Goal: Information Seeking & Learning: Learn about a topic

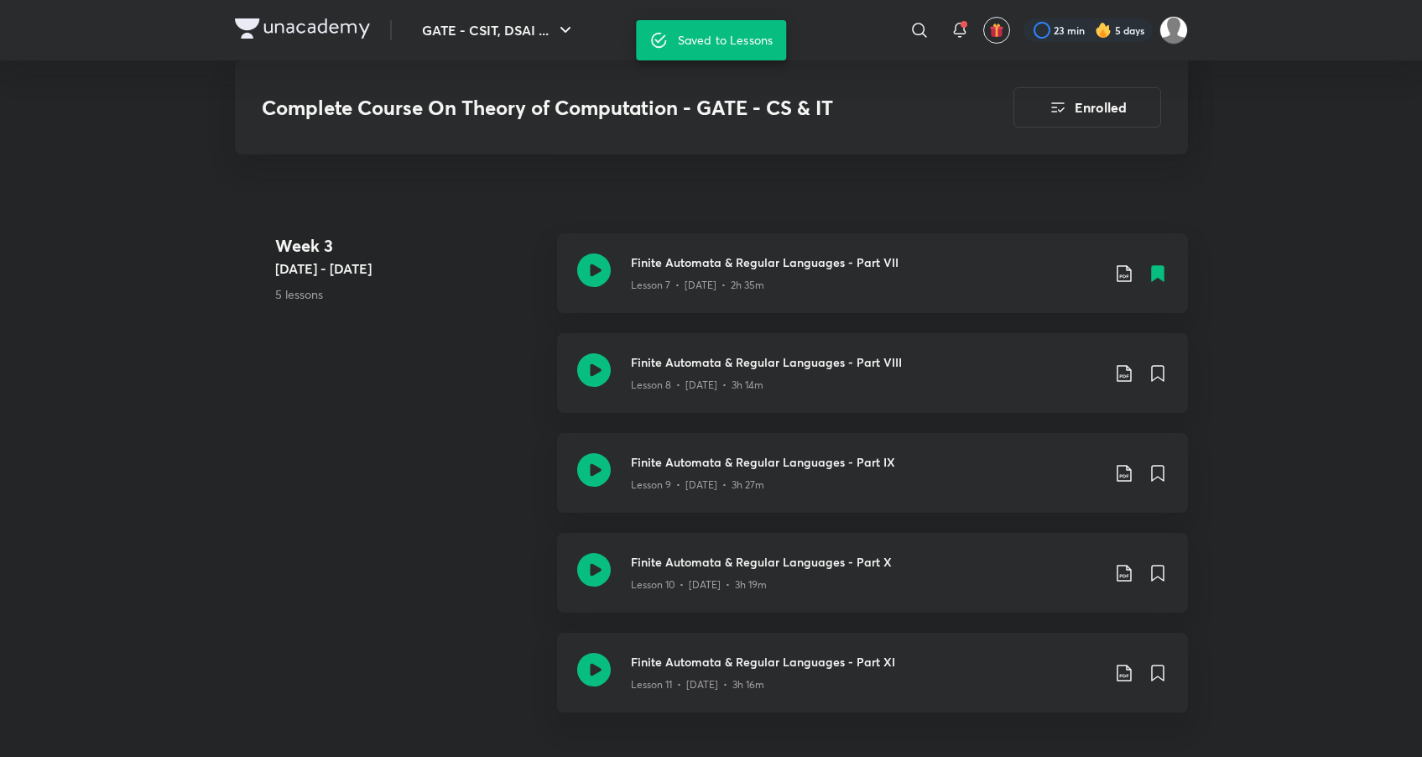
scroll to position [1420, 0]
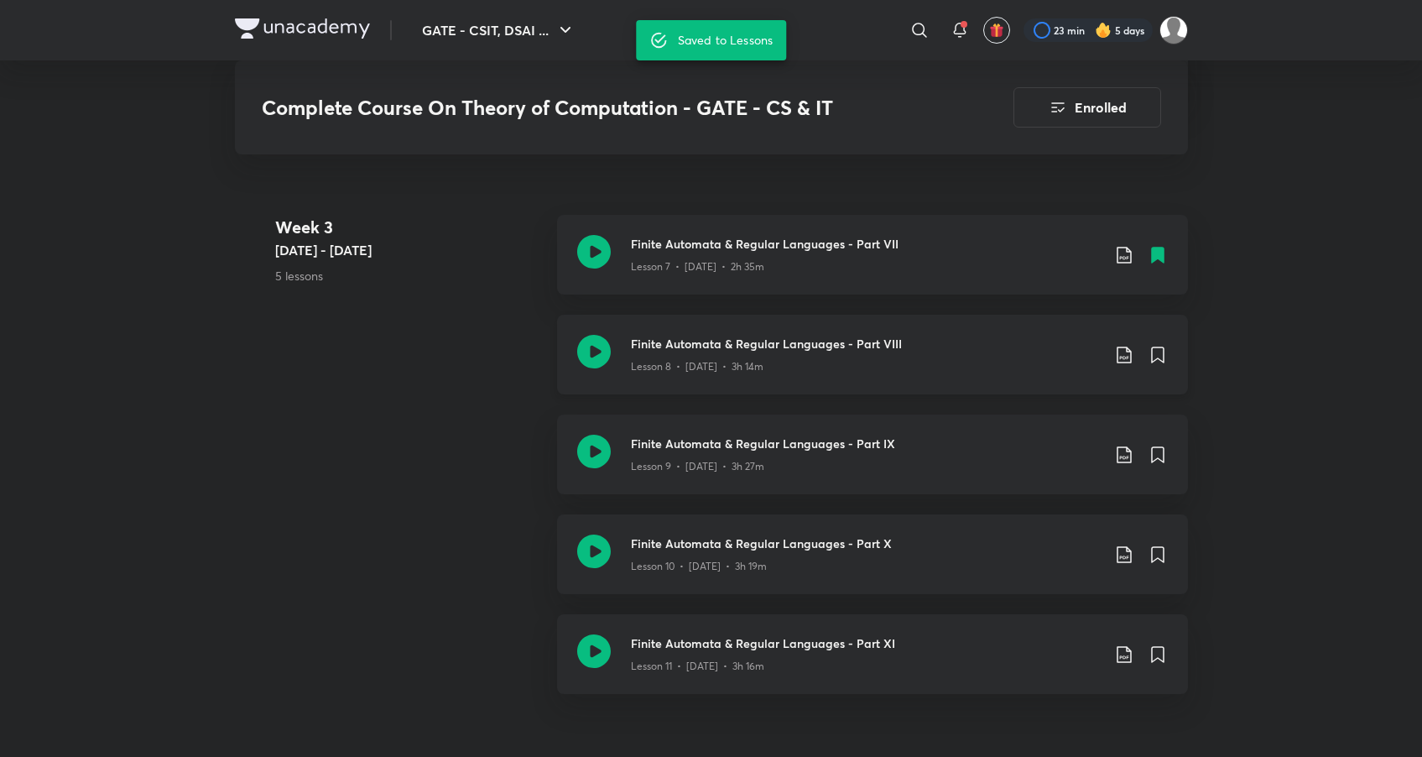
scroll to position [1415, 0]
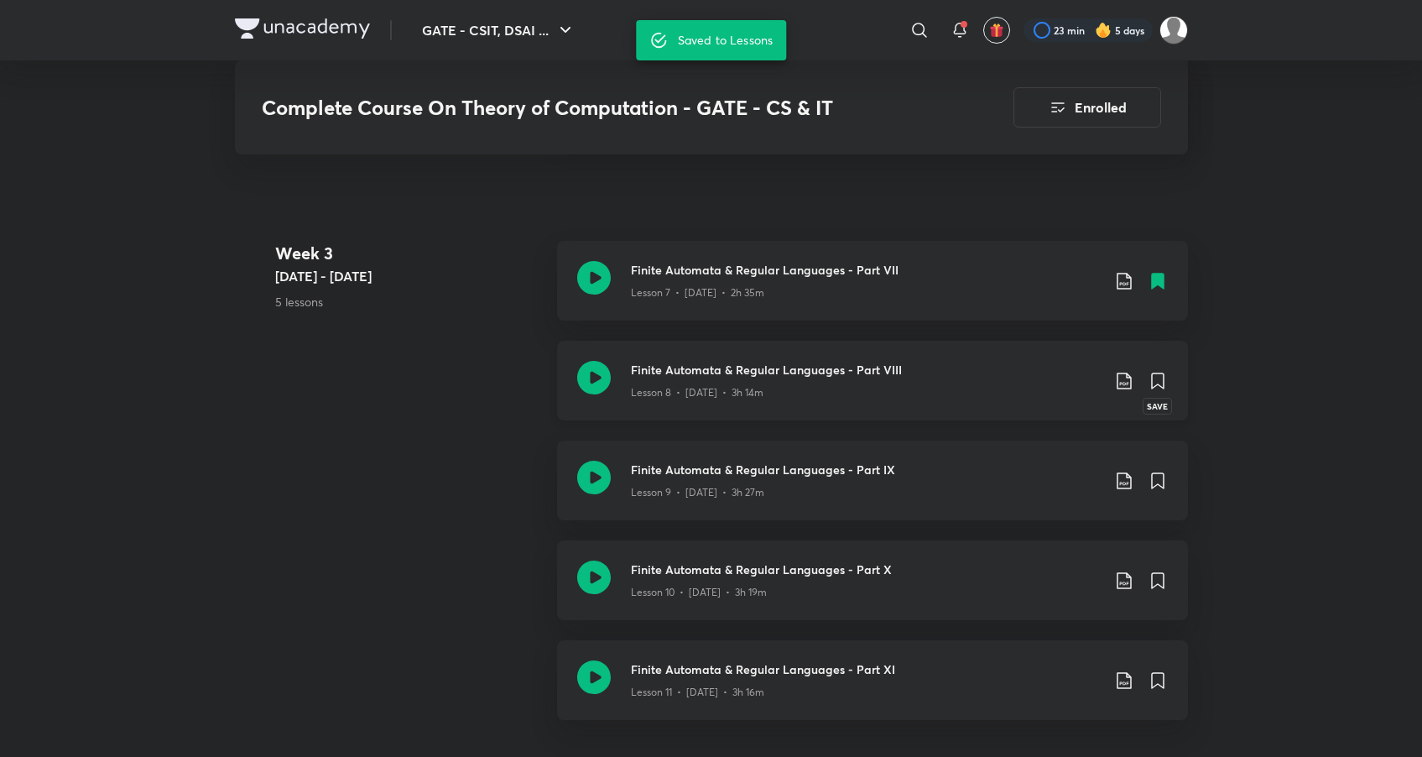
click at [1161, 378] on icon at bounding box center [1158, 380] width 12 height 15
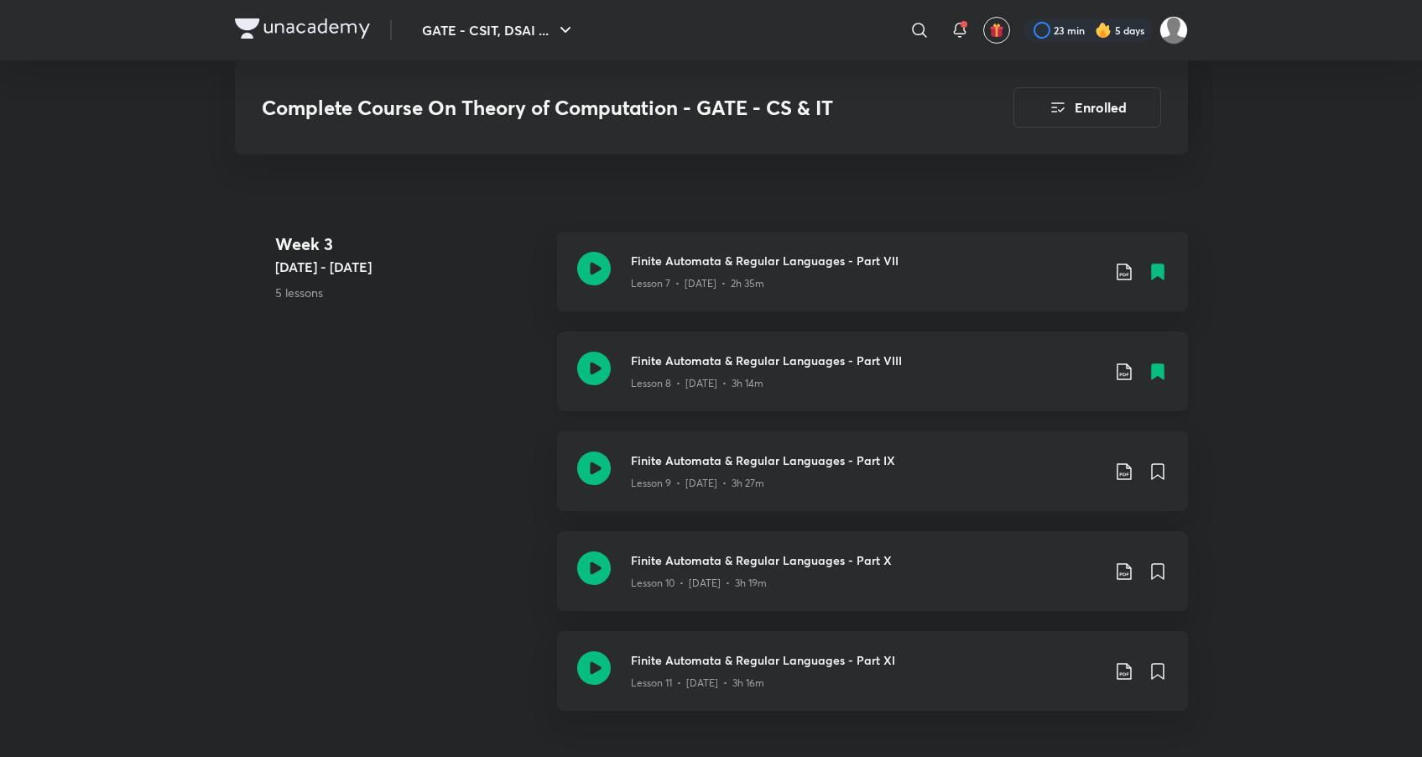
scroll to position [1467, 0]
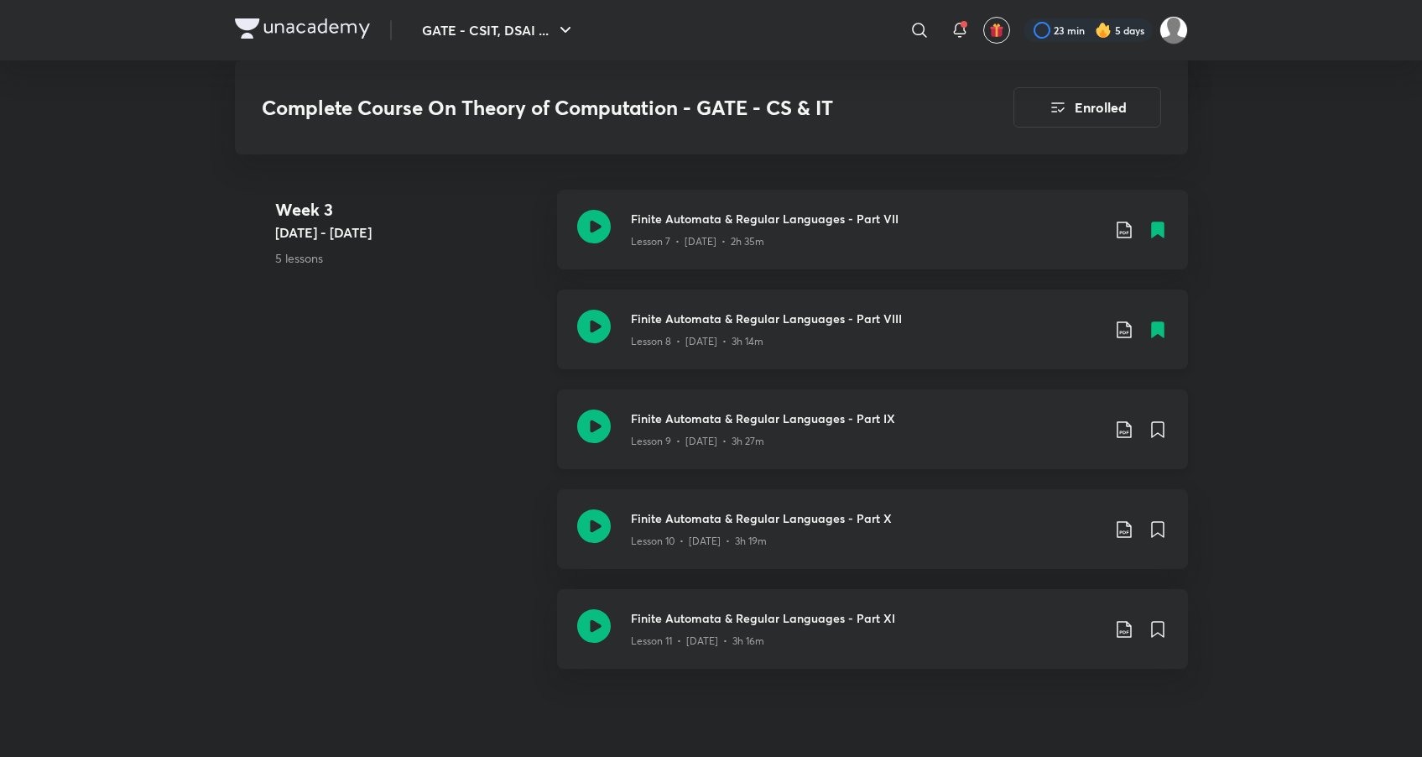
click at [789, 435] on div "Lesson 9 • [DATE] • 3h 27m" at bounding box center [866, 438] width 470 height 22
